Goal: Task Accomplishment & Management: Manage account settings

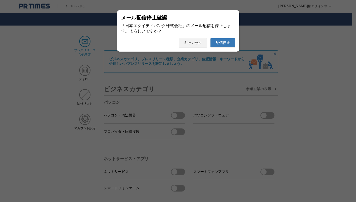
click at [228, 43] on span "配信停止" at bounding box center [223, 43] width 14 height 5
click at [231, 47] on button "配信停止" at bounding box center [222, 42] width 25 height 9
